Goal: Task Accomplishment & Management: Manage account settings

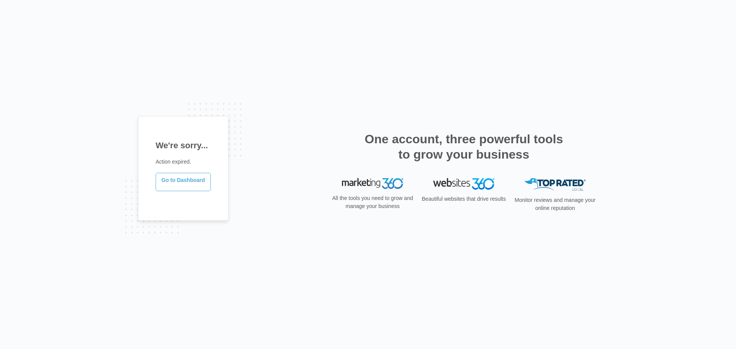
click at [190, 180] on link "Go to Dashboard" at bounding box center [183, 182] width 55 height 18
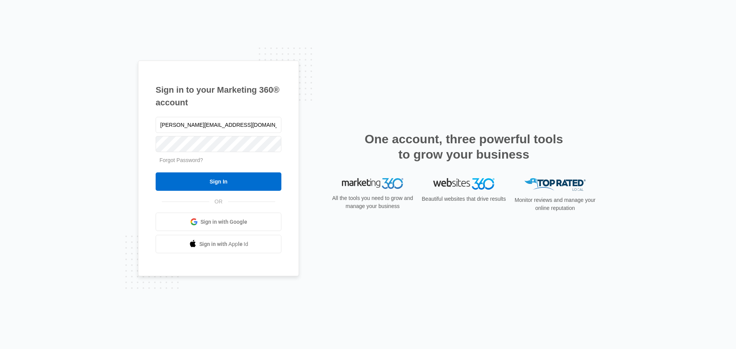
type input "[PERSON_NAME][EMAIL_ADDRESS][DOMAIN_NAME]"
click at [263, 182] on input "Sign In" at bounding box center [219, 182] width 126 height 18
